Goal: Communication & Community: Answer question/provide support

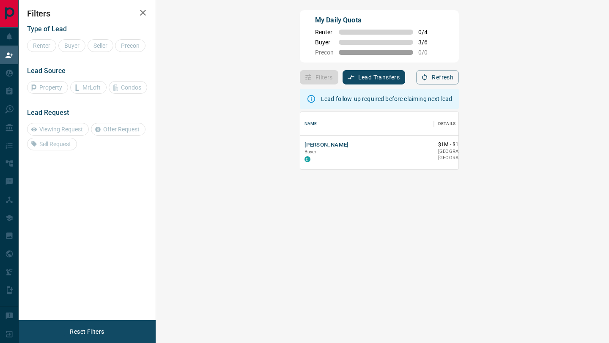
scroll to position [57, 434]
click at [304, 147] on button "[PERSON_NAME]" at bounding box center [326, 145] width 44 height 8
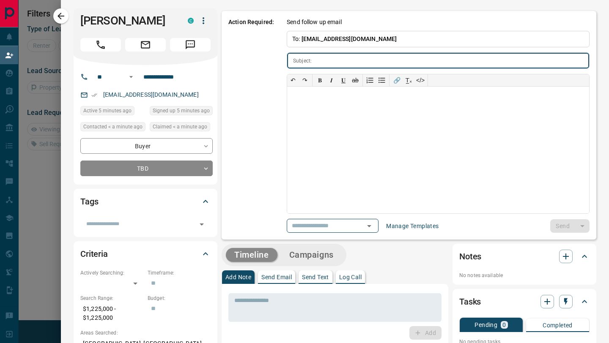
type input "**********"
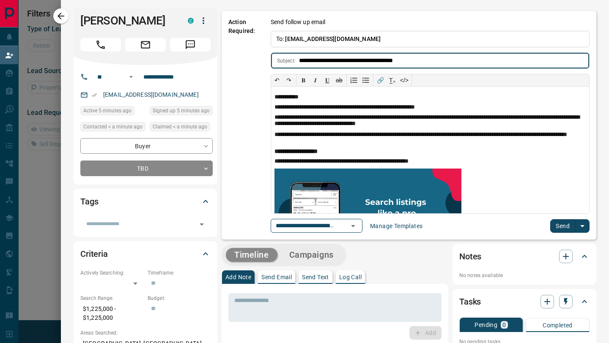
click at [559, 226] on button "Send" at bounding box center [562, 226] width 25 height 14
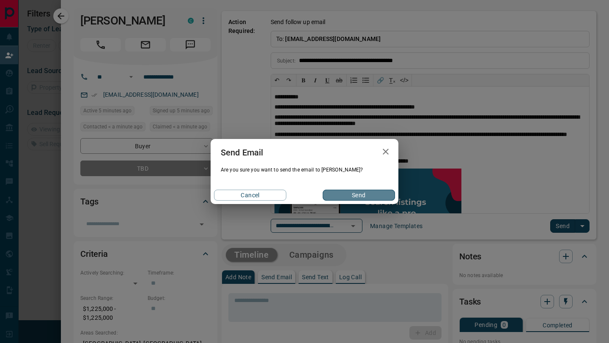
click at [358, 195] on button "Send" at bounding box center [358, 195] width 72 height 11
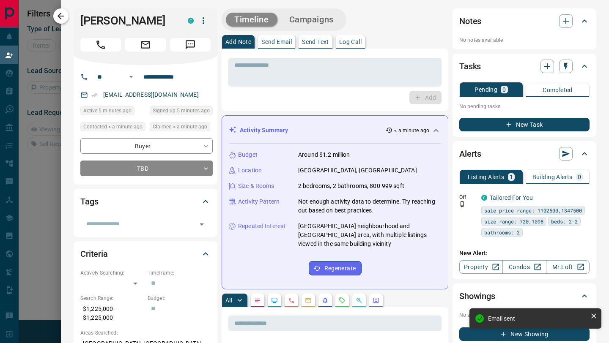
click at [62, 14] on icon "button" at bounding box center [61, 16] width 10 height 10
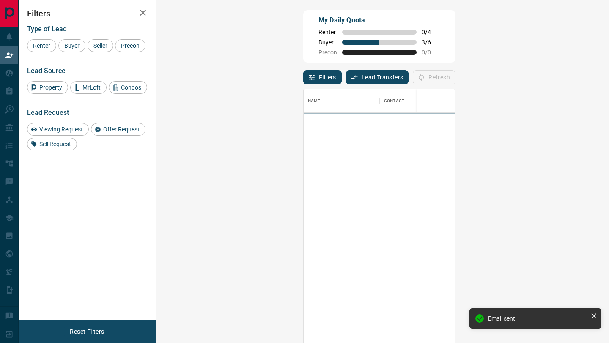
scroll to position [261, 434]
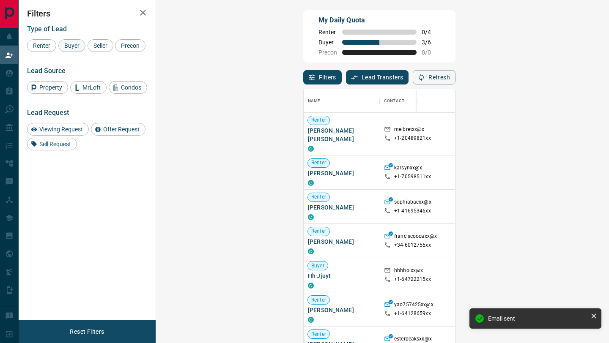
click at [70, 44] on span "Buyer" at bounding box center [71, 45] width 21 height 7
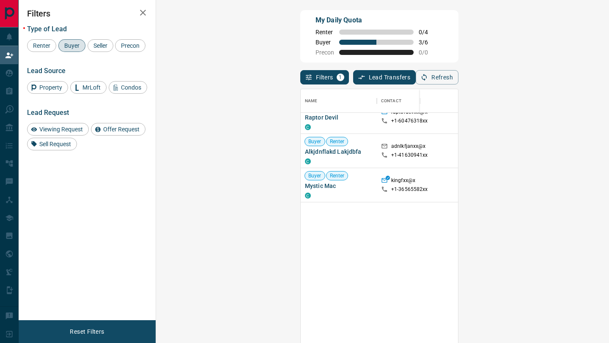
scroll to position [0, 0]
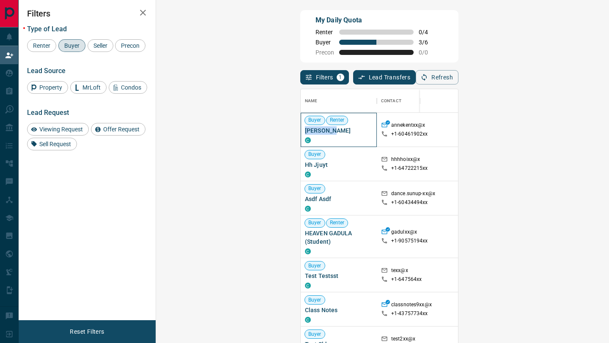
drag, startPoint x: 201, startPoint y: 128, endPoint x: 165, endPoint y: 128, distance: 35.9
click at [300, 128] on div "Buyer Renter [PERSON_NAME]" at bounding box center [338, 130] width 76 height 34
copy span "[PERSON_NAME]"
